Goal: Navigation & Orientation: Locate item on page

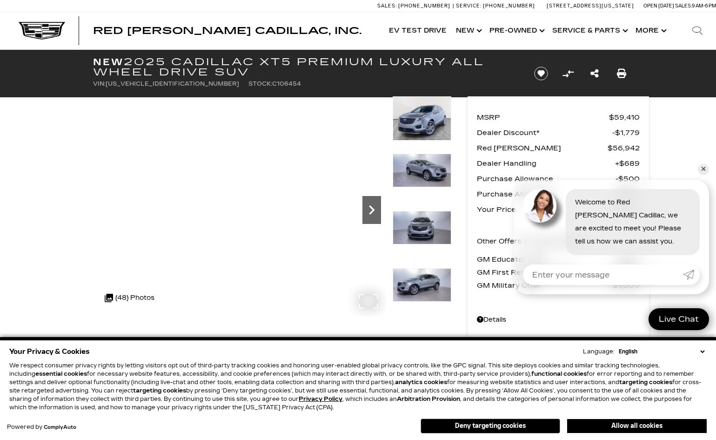
click at [375, 215] on icon "Next" at bounding box center [372, 210] width 19 height 19
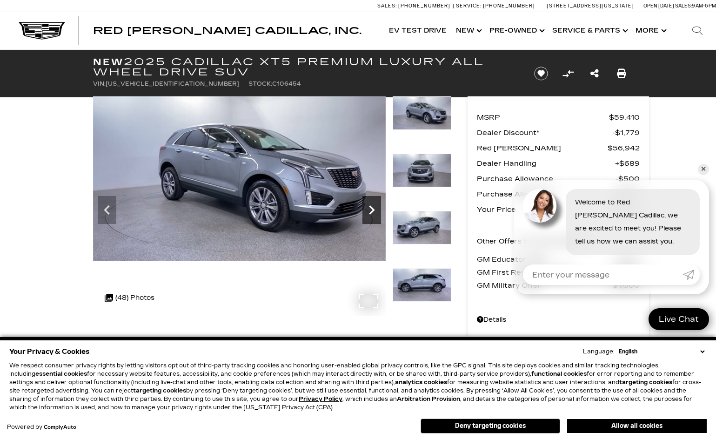
click at [371, 207] on icon "Next" at bounding box center [372, 209] width 6 height 9
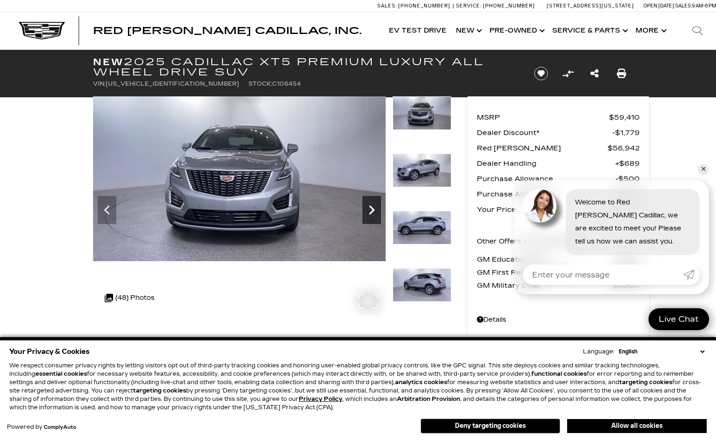
click at [370, 213] on icon "Next" at bounding box center [372, 209] width 6 height 9
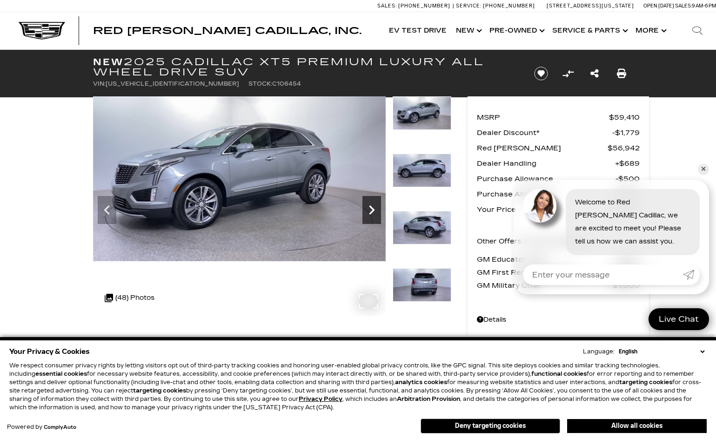
click at [370, 213] on icon "Next" at bounding box center [372, 209] width 6 height 9
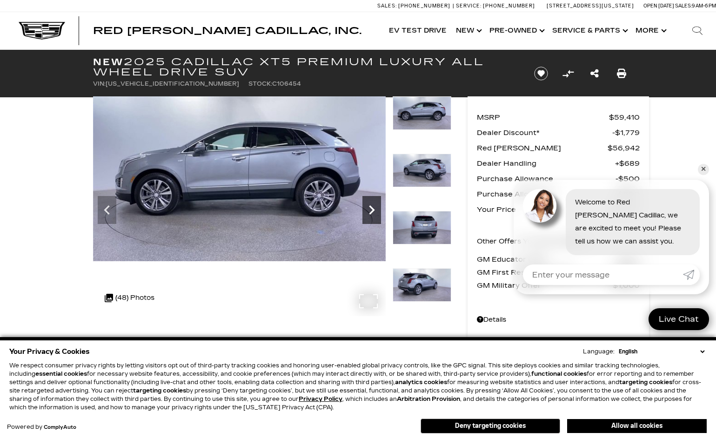
click at [370, 213] on icon "Next" at bounding box center [372, 209] width 6 height 9
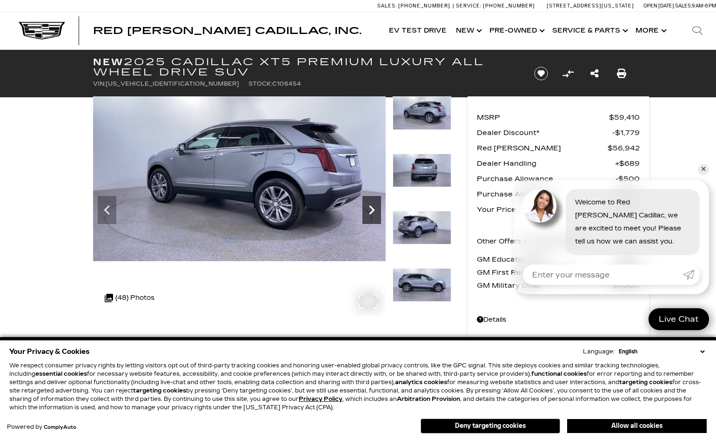
click at [370, 213] on icon "Next" at bounding box center [372, 209] width 6 height 9
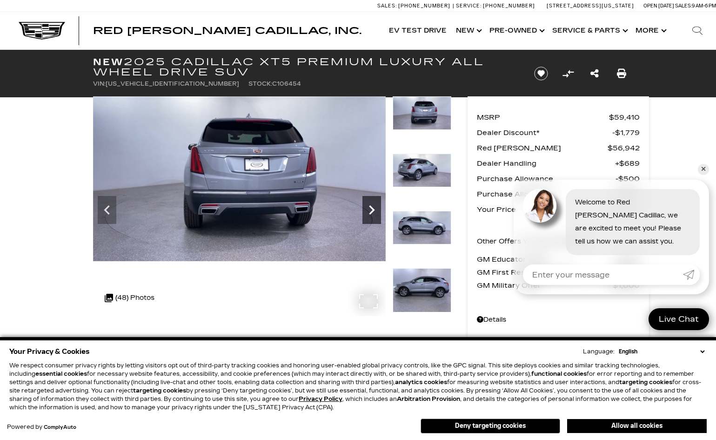
click at [372, 207] on icon "Next" at bounding box center [372, 209] width 6 height 9
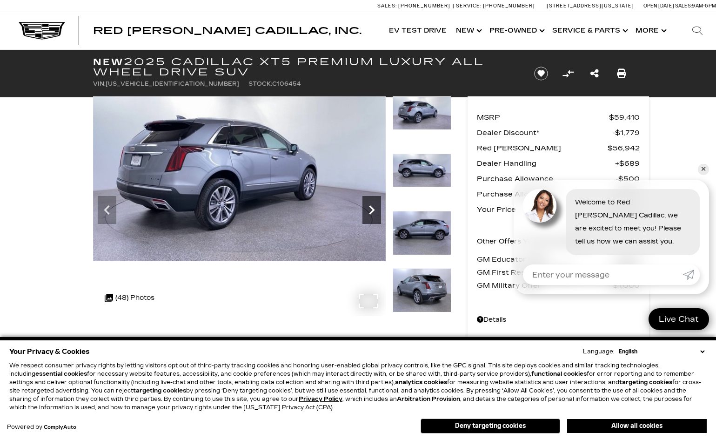
click at [372, 207] on icon "Next" at bounding box center [372, 209] width 6 height 9
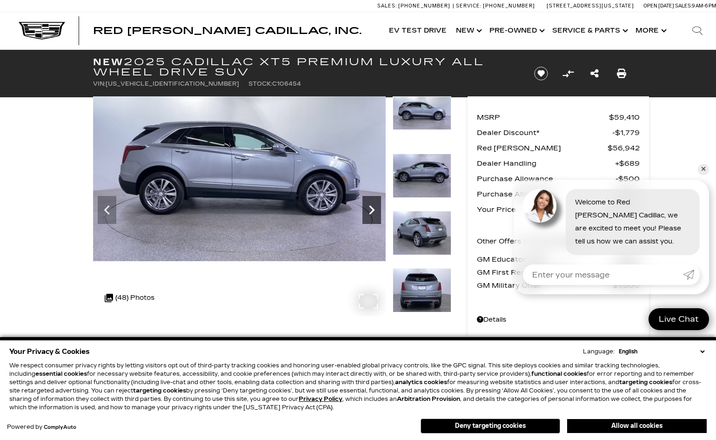
click at [372, 207] on icon "Next" at bounding box center [372, 209] width 6 height 9
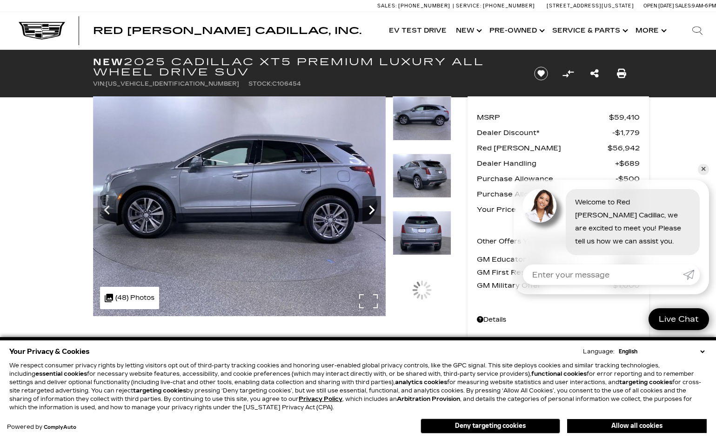
click at [372, 207] on icon "Next" at bounding box center [372, 209] width 6 height 9
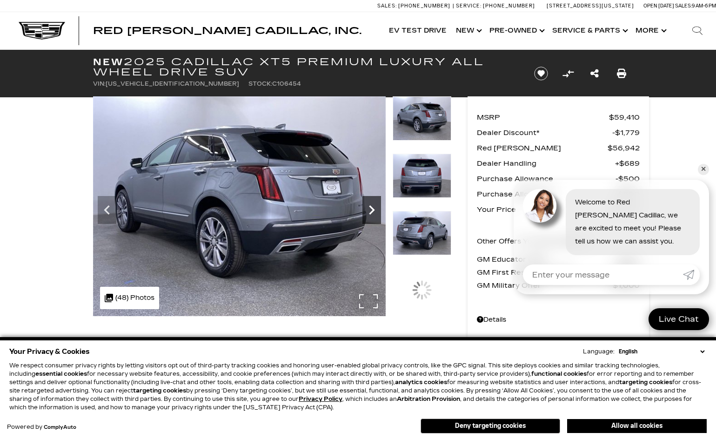
click at [372, 207] on icon "Next" at bounding box center [372, 209] width 6 height 9
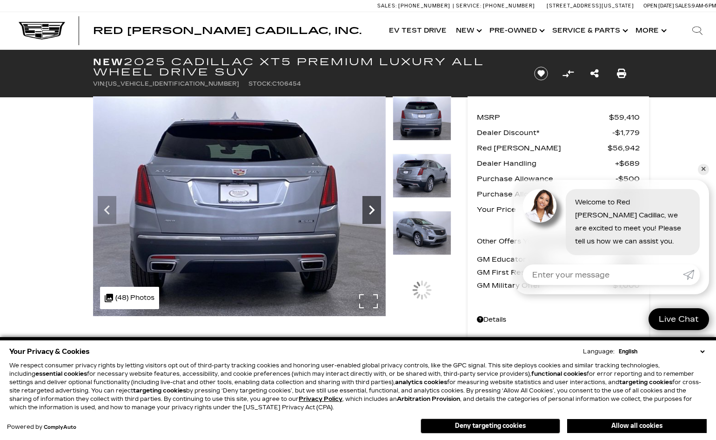
click at [372, 207] on icon "Next" at bounding box center [372, 209] width 6 height 9
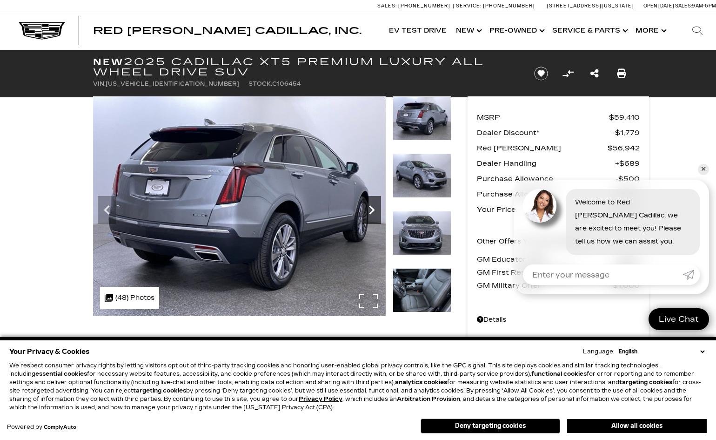
click at [372, 207] on icon "Next" at bounding box center [372, 209] width 6 height 9
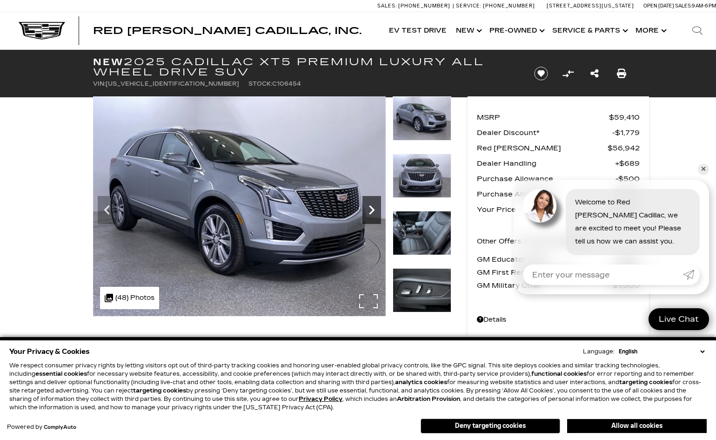
click at [372, 207] on icon "Next" at bounding box center [372, 209] width 6 height 9
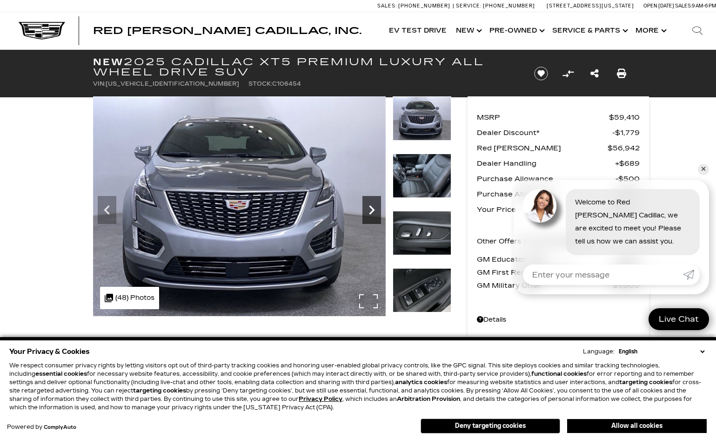
click at [372, 207] on icon "Next" at bounding box center [372, 209] width 6 height 9
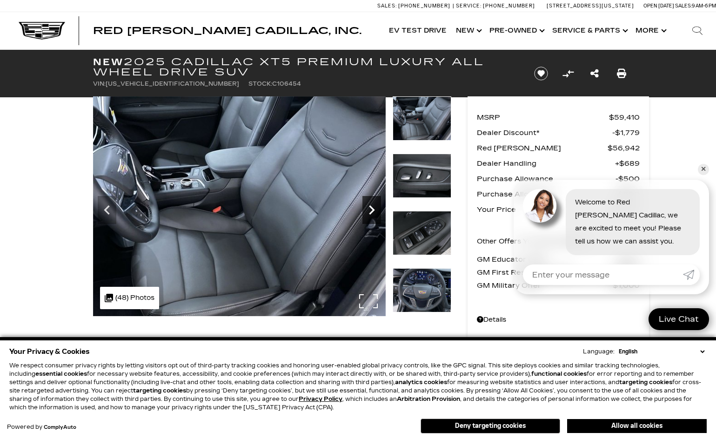
click at [371, 212] on icon "Next" at bounding box center [372, 209] width 6 height 9
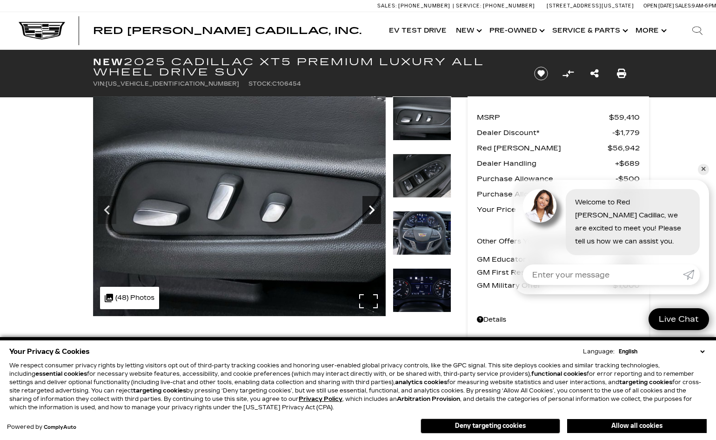
click at [372, 215] on icon "Next" at bounding box center [372, 210] width 19 height 19
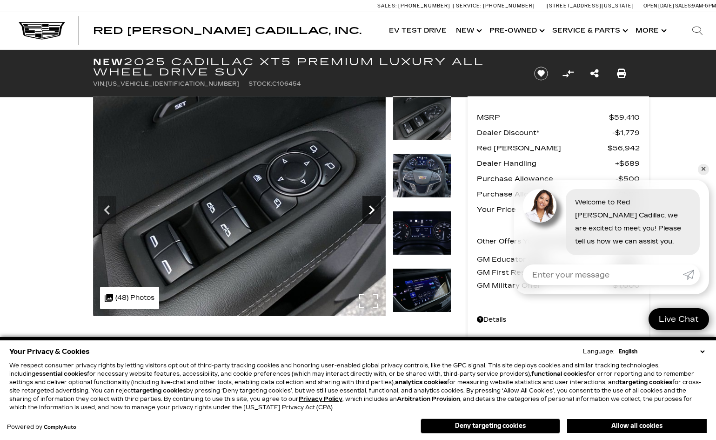
click at [372, 215] on icon "Next" at bounding box center [372, 210] width 19 height 19
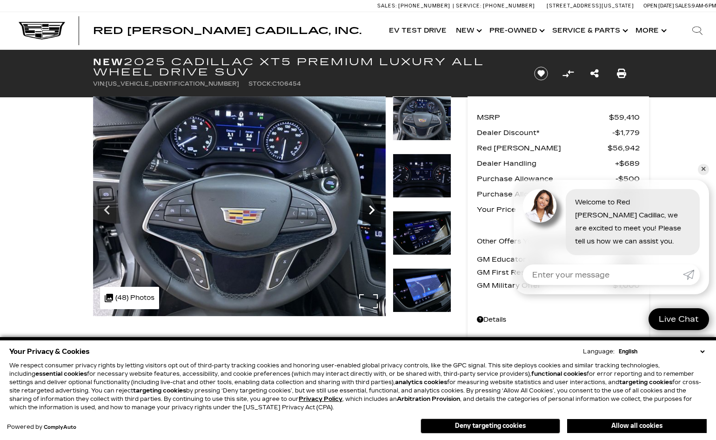
click at [372, 218] on icon "Next" at bounding box center [372, 210] width 19 height 19
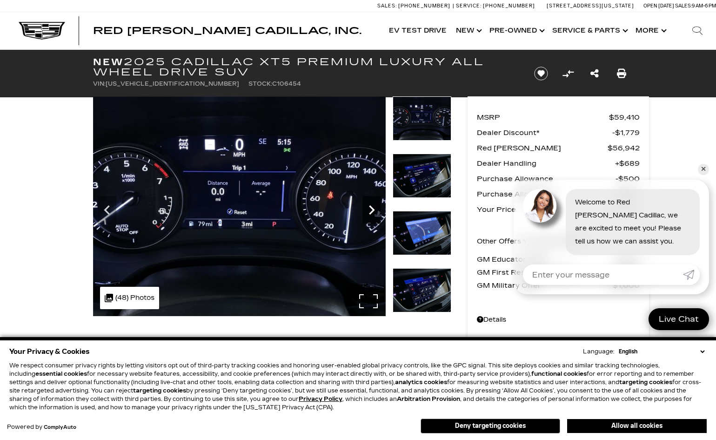
click at [372, 218] on icon "Next" at bounding box center [372, 210] width 19 height 19
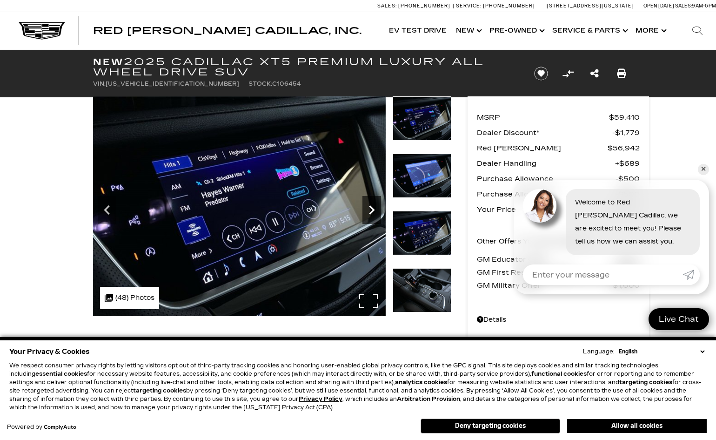
click at [372, 218] on icon "Next" at bounding box center [372, 210] width 19 height 19
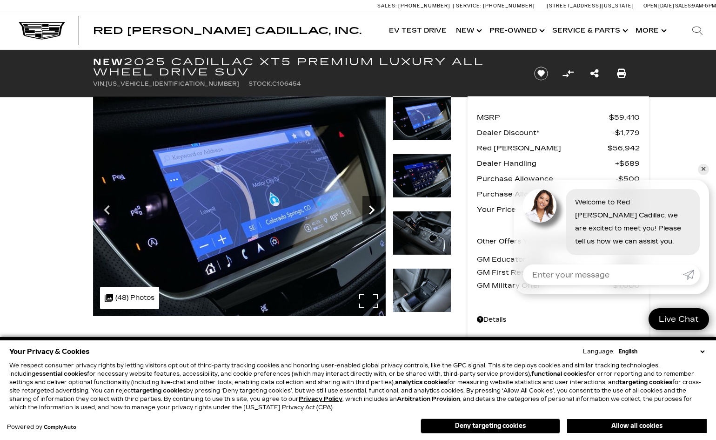
click at [372, 218] on icon "Next" at bounding box center [372, 210] width 19 height 19
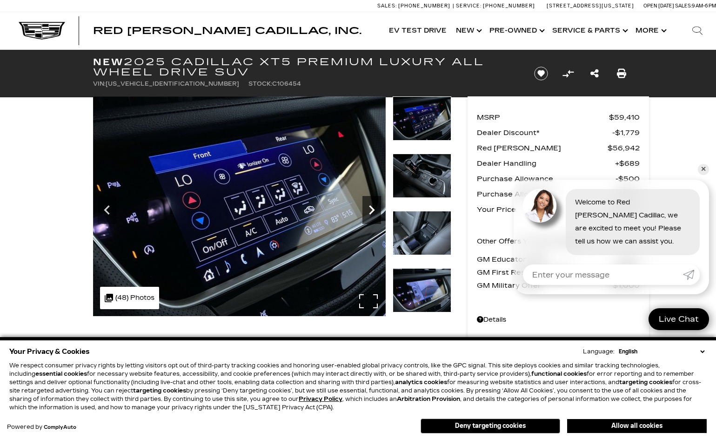
click at [372, 218] on icon "Next" at bounding box center [372, 210] width 19 height 19
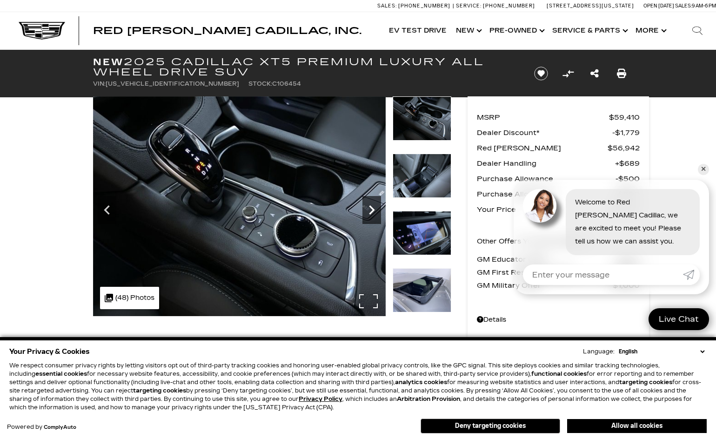
click at [372, 218] on icon "Next" at bounding box center [372, 210] width 19 height 19
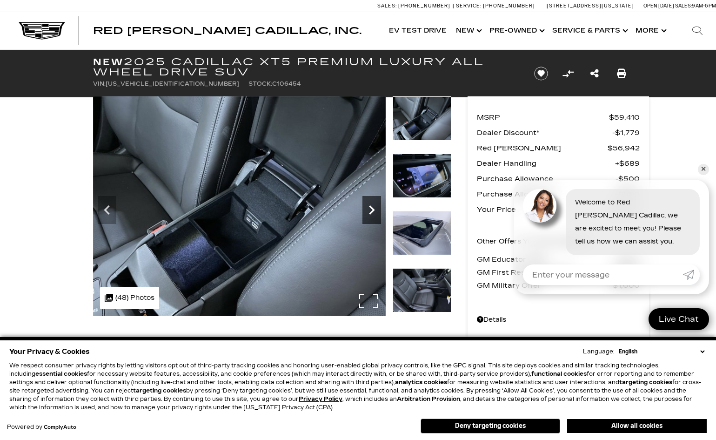
click at [372, 218] on icon "Next" at bounding box center [372, 210] width 19 height 19
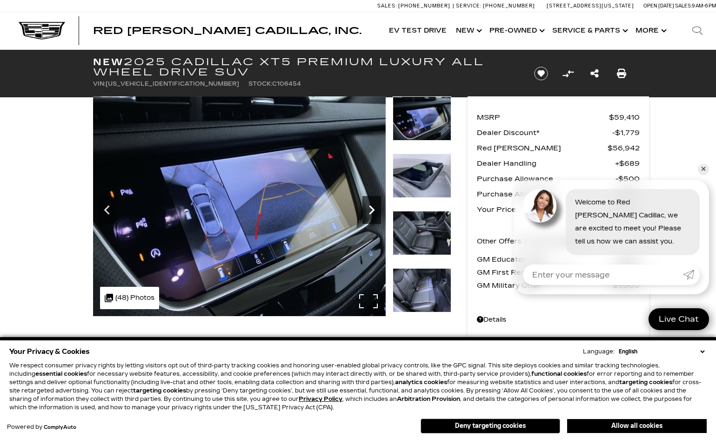
click at [372, 218] on icon "Next" at bounding box center [372, 210] width 19 height 19
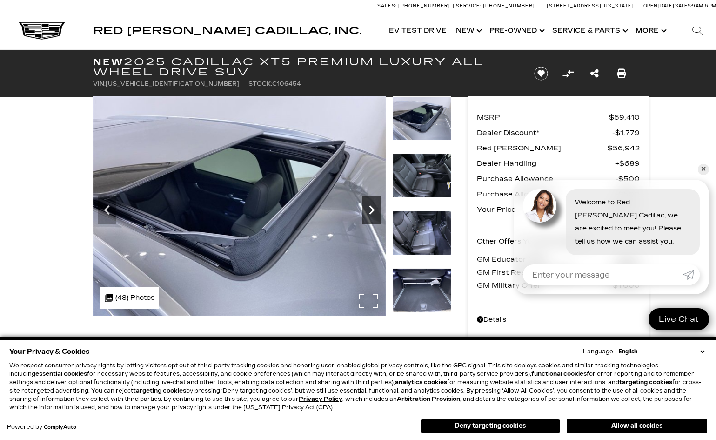
click at [372, 218] on icon "Next" at bounding box center [372, 210] width 19 height 19
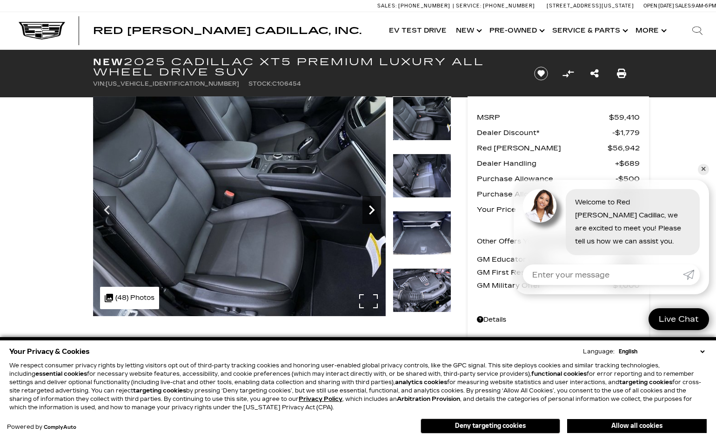
click at [372, 218] on icon "Next" at bounding box center [372, 210] width 19 height 19
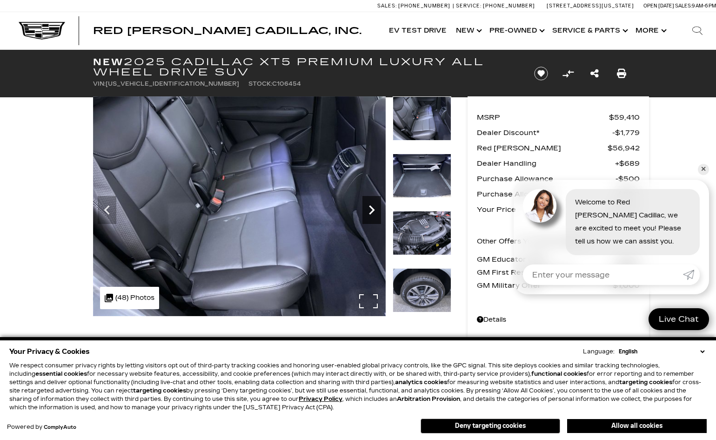
click at [372, 218] on icon "Next" at bounding box center [372, 210] width 19 height 19
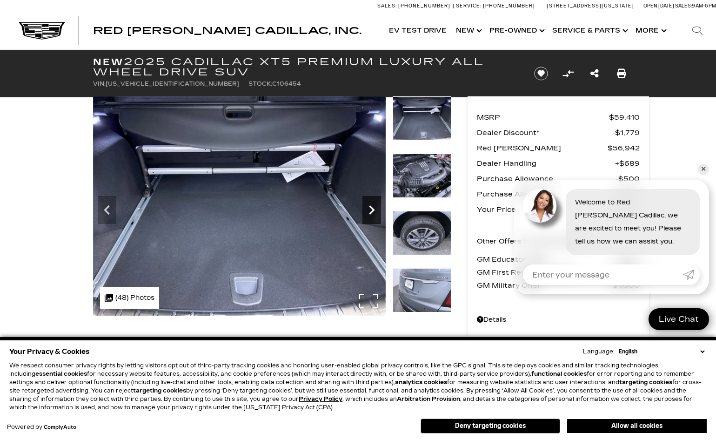
click at [372, 218] on icon "Next" at bounding box center [372, 210] width 19 height 19
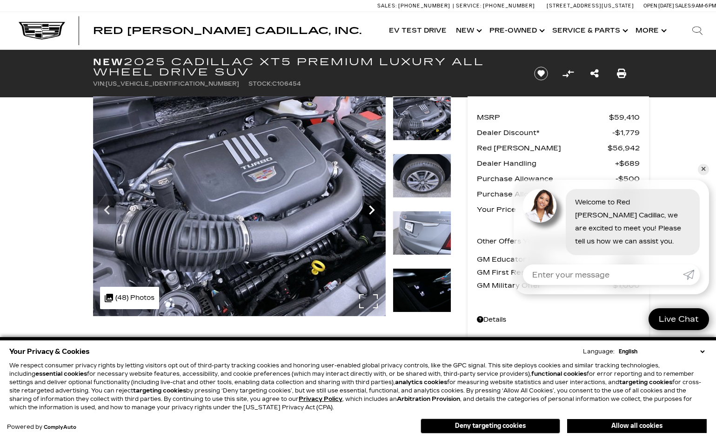
click at [372, 218] on icon "Next" at bounding box center [372, 210] width 19 height 19
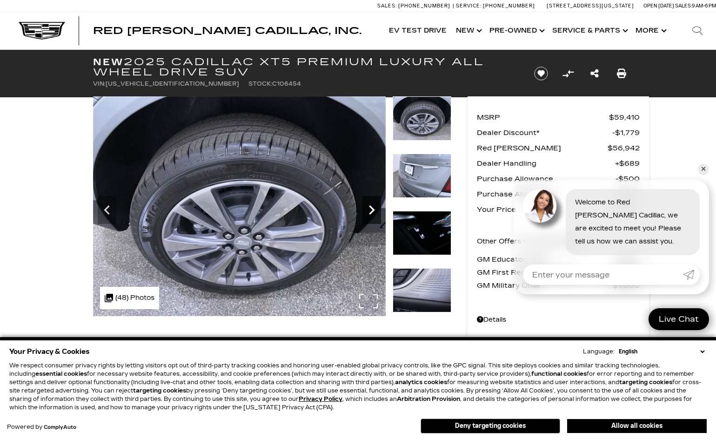
click at [372, 218] on icon "Next" at bounding box center [372, 210] width 19 height 19
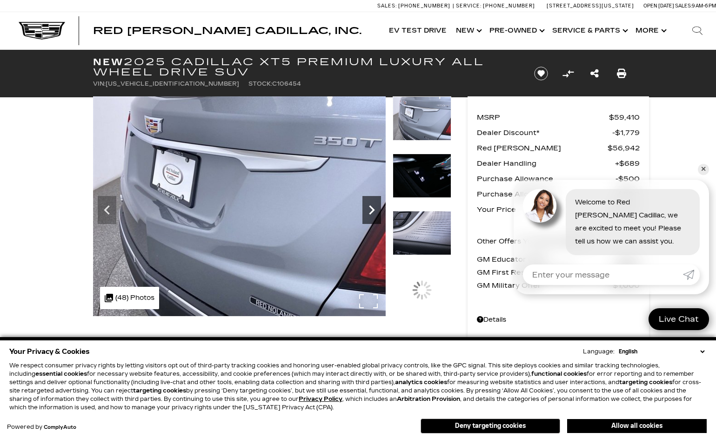
click at [372, 218] on icon "Next" at bounding box center [372, 210] width 19 height 19
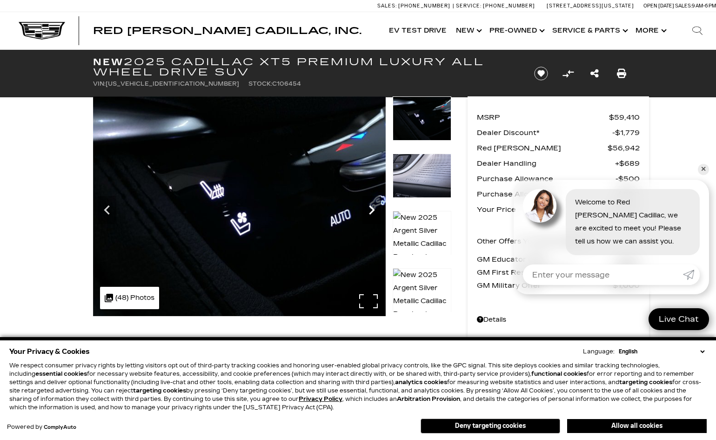
click at [372, 218] on icon "Next" at bounding box center [372, 210] width 19 height 19
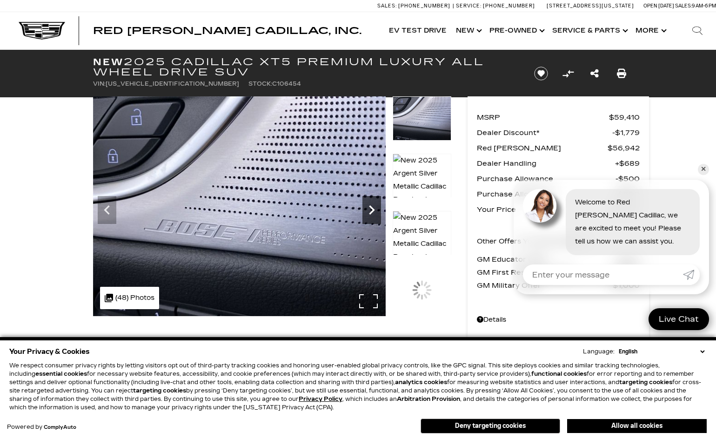
click at [372, 218] on icon "Next" at bounding box center [372, 210] width 19 height 19
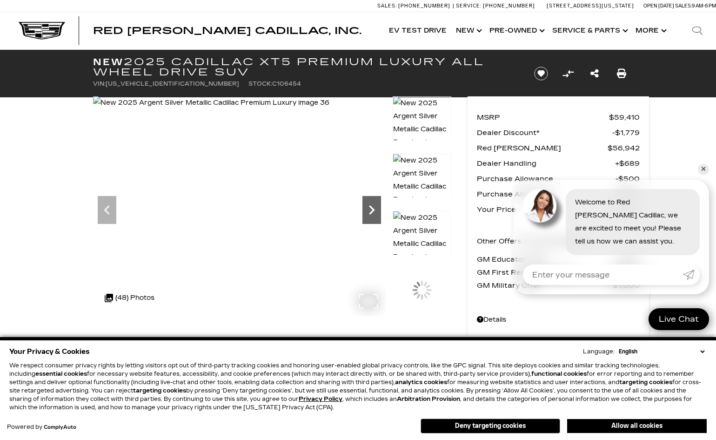
click at [372, 218] on icon "Next" at bounding box center [372, 210] width 19 height 19
